Goal: Task Accomplishment & Management: Complete application form

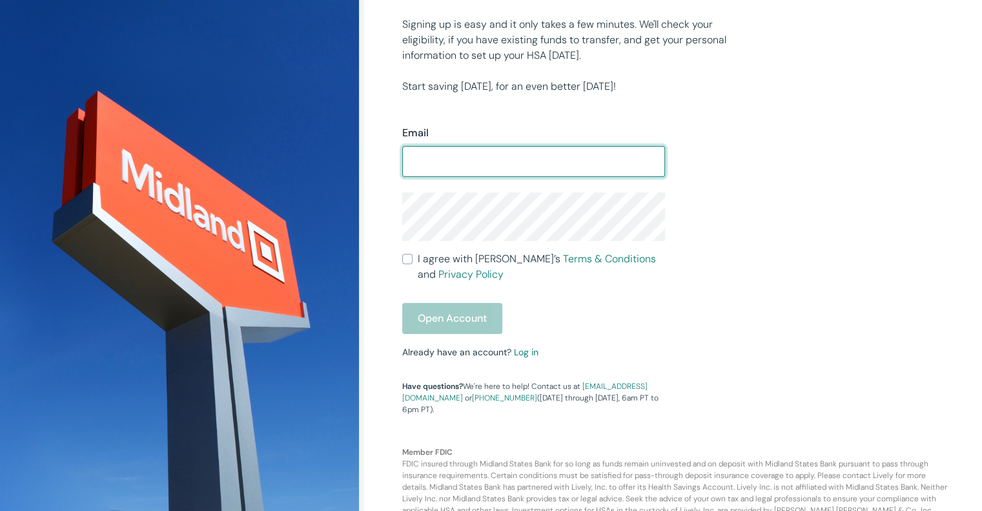
scroll to position [253, 0]
click at [535, 159] on input "Email" at bounding box center [533, 161] width 263 height 26
click at [535, 159] on input "Email" at bounding box center [533, 163] width 263 height 26
type input "a"
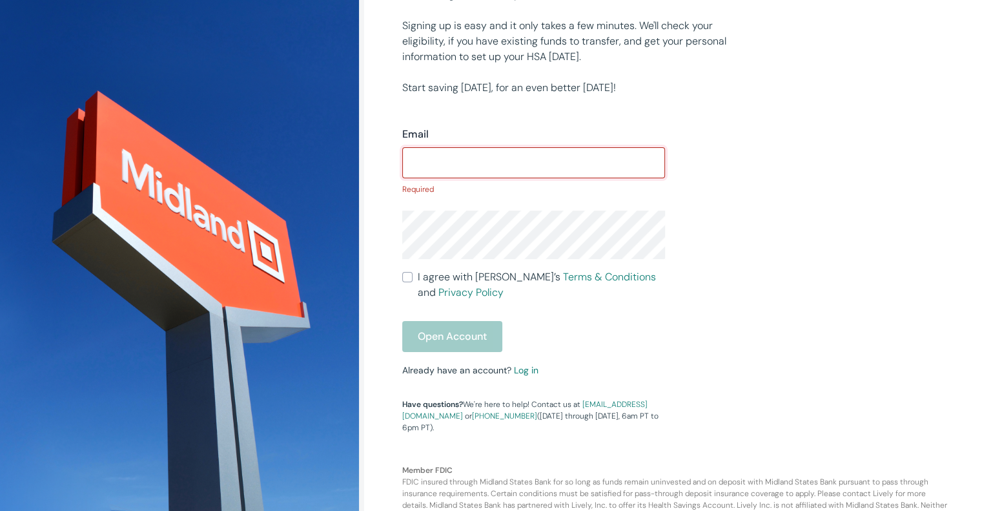
click at [465, 163] on input "Email" at bounding box center [533, 163] width 263 height 26
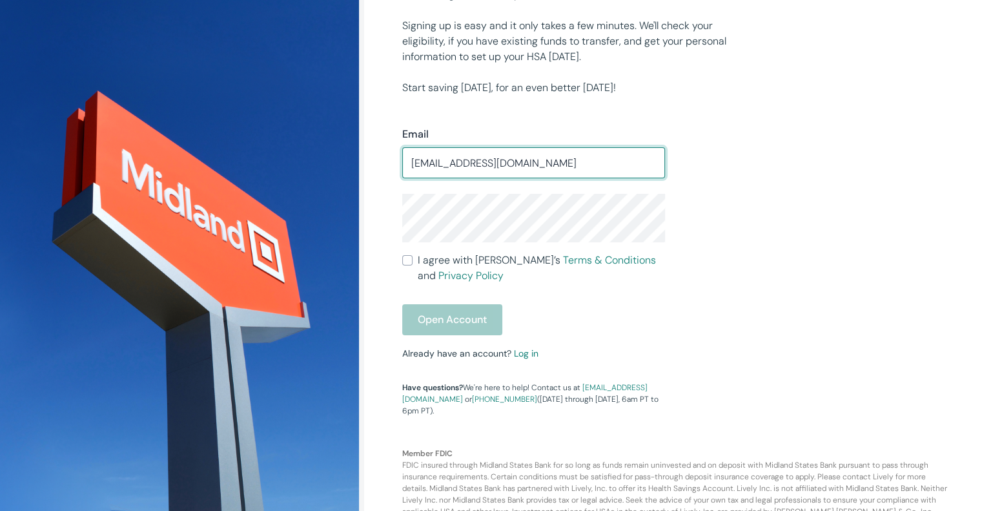
type input "[EMAIL_ADDRESS][DOMAIN_NAME]"
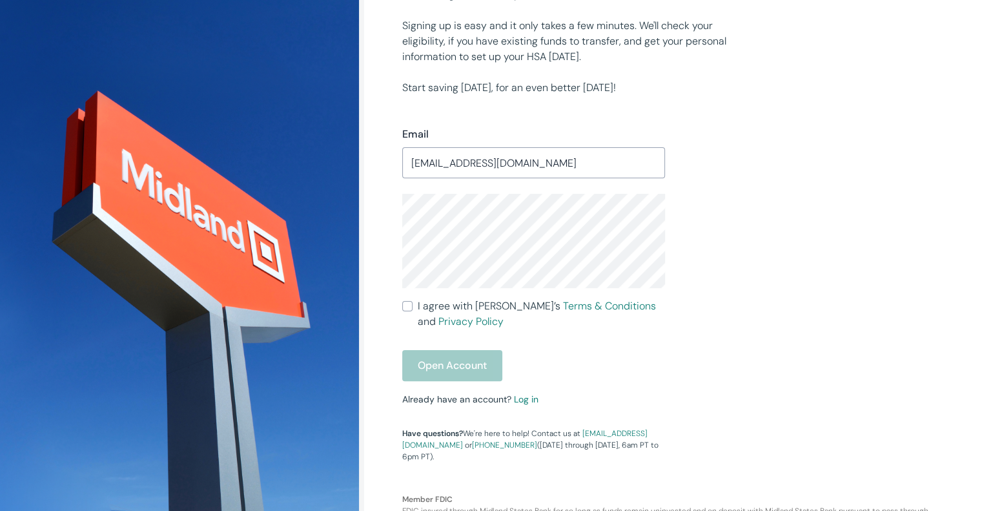
click at [407, 305] on input "I agree with Lively’s Terms & Conditions and Privacy Policy" at bounding box center [407, 306] width 10 height 10
checkbox input "true"
click at [441, 367] on button "Open Account" at bounding box center [452, 365] width 100 height 31
